Goal: Find specific page/section: Find specific page/section

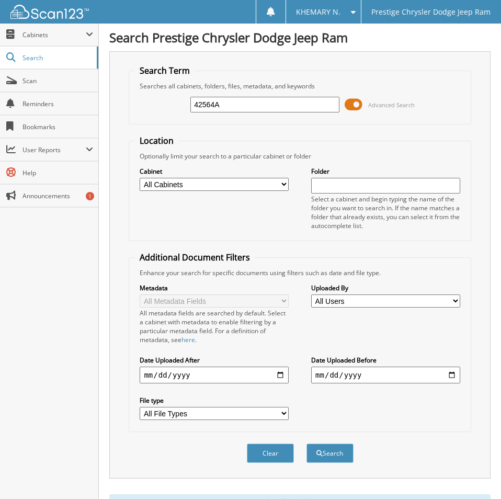
drag, startPoint x: 230, startPoint y: 105, endPoint x: 43, endPoint y: 69, distance: 190.0
type input "44755"
click at [306, 443] on button "Search" at bounding box center [329, 452] width 47 height 19
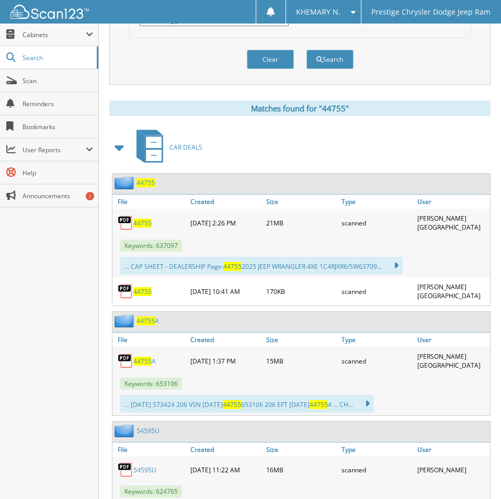
scroll to position [431, 0]
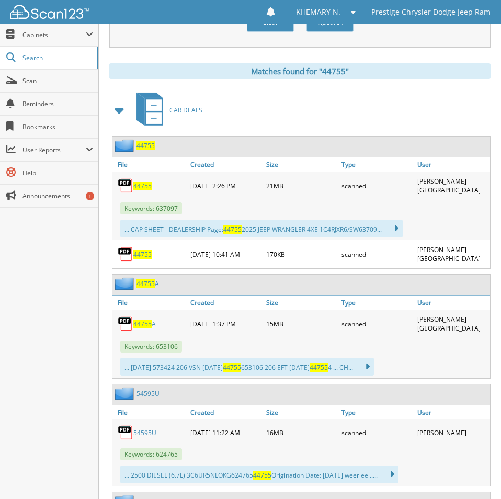
click at [138, 184] on span "44755" at bounding box center [142, 185] width 18 height 9
